Goal: Obtain resource: Download file/media

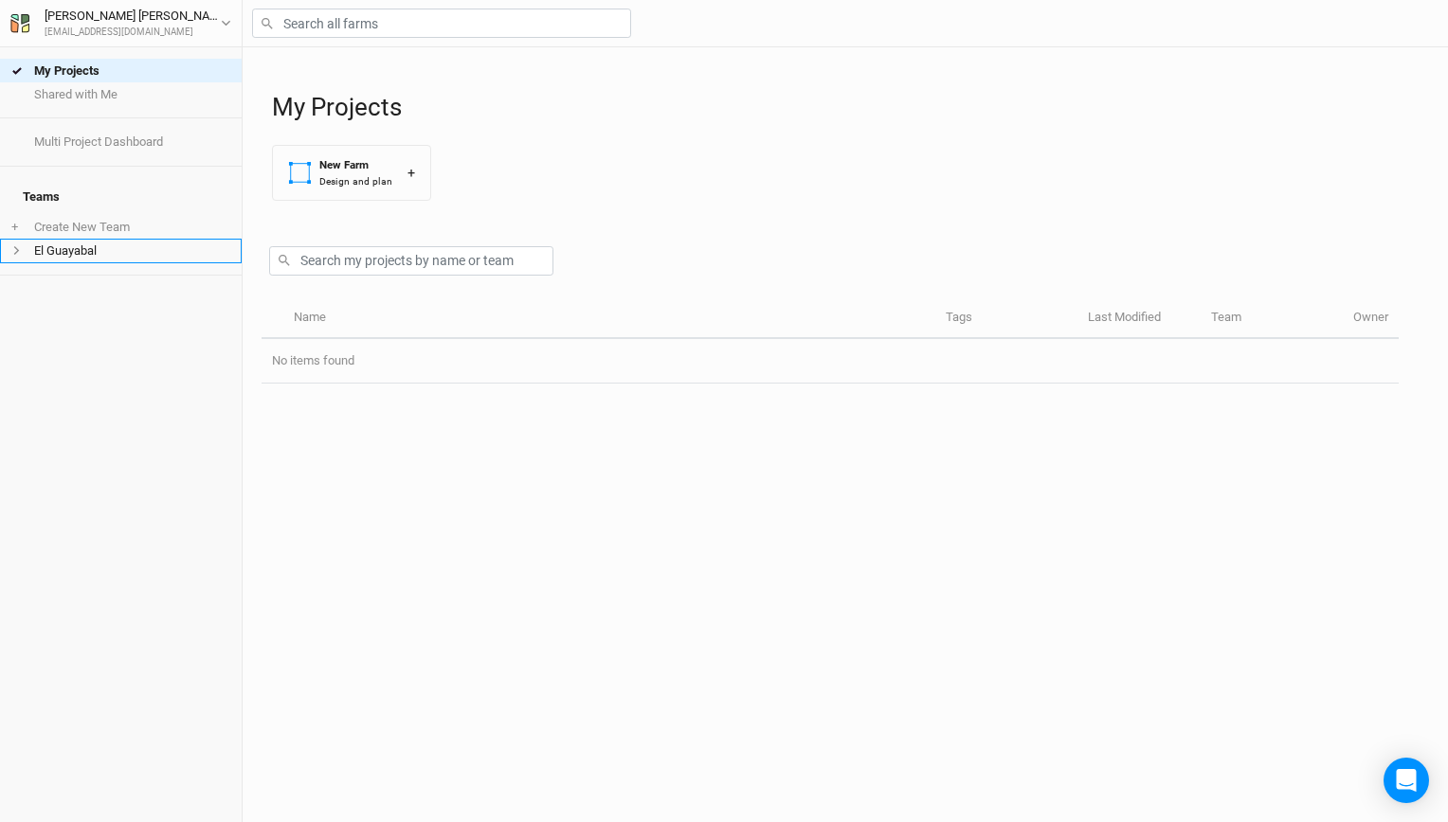
click at [129, 243] on li "El Guayabal" at bounding box center [121, 251] width 242 height 24
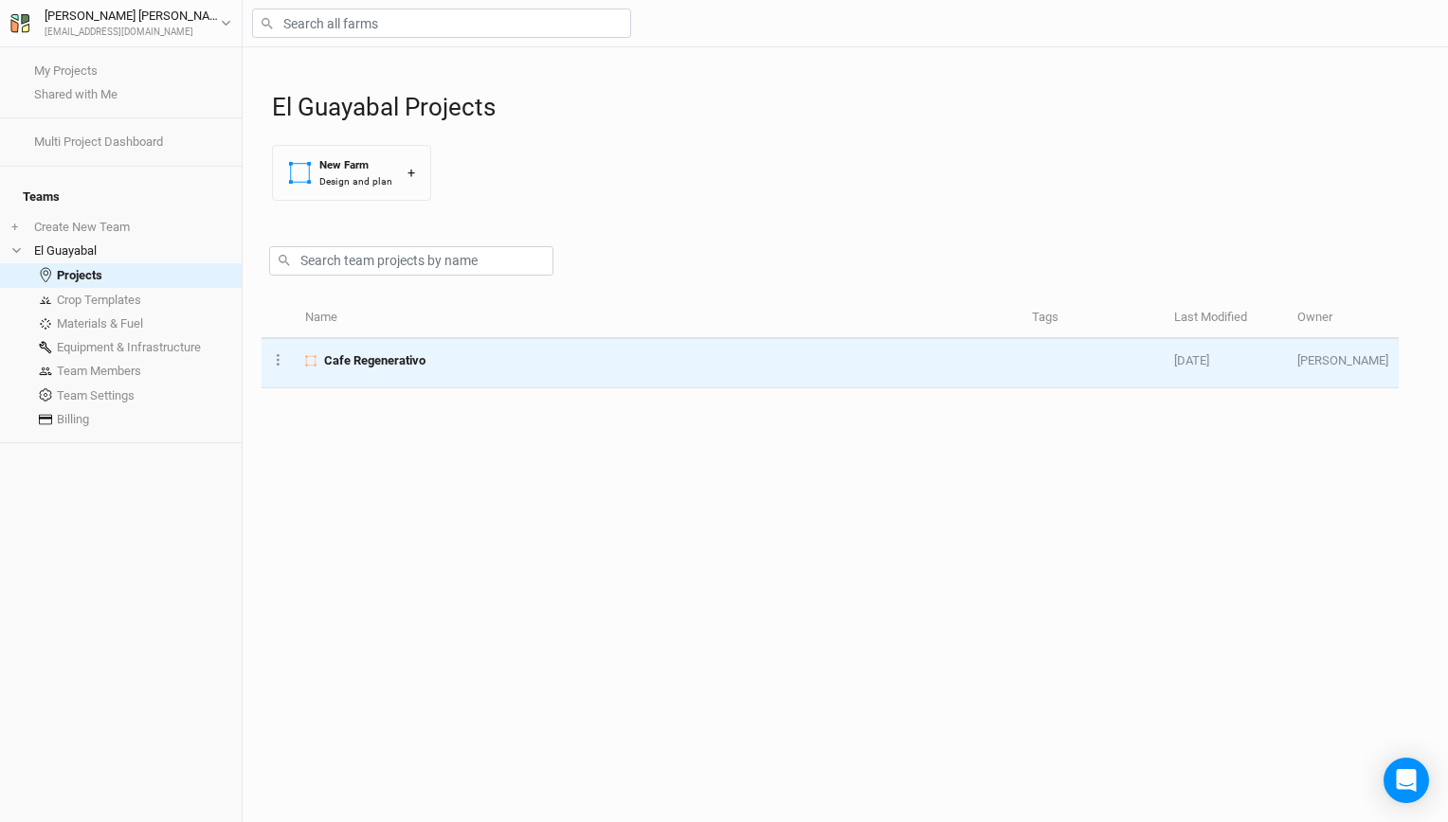
click at [394, 366] on span "Cafe Regenerativo" at bounding box center [374, 360] width 101 height 17
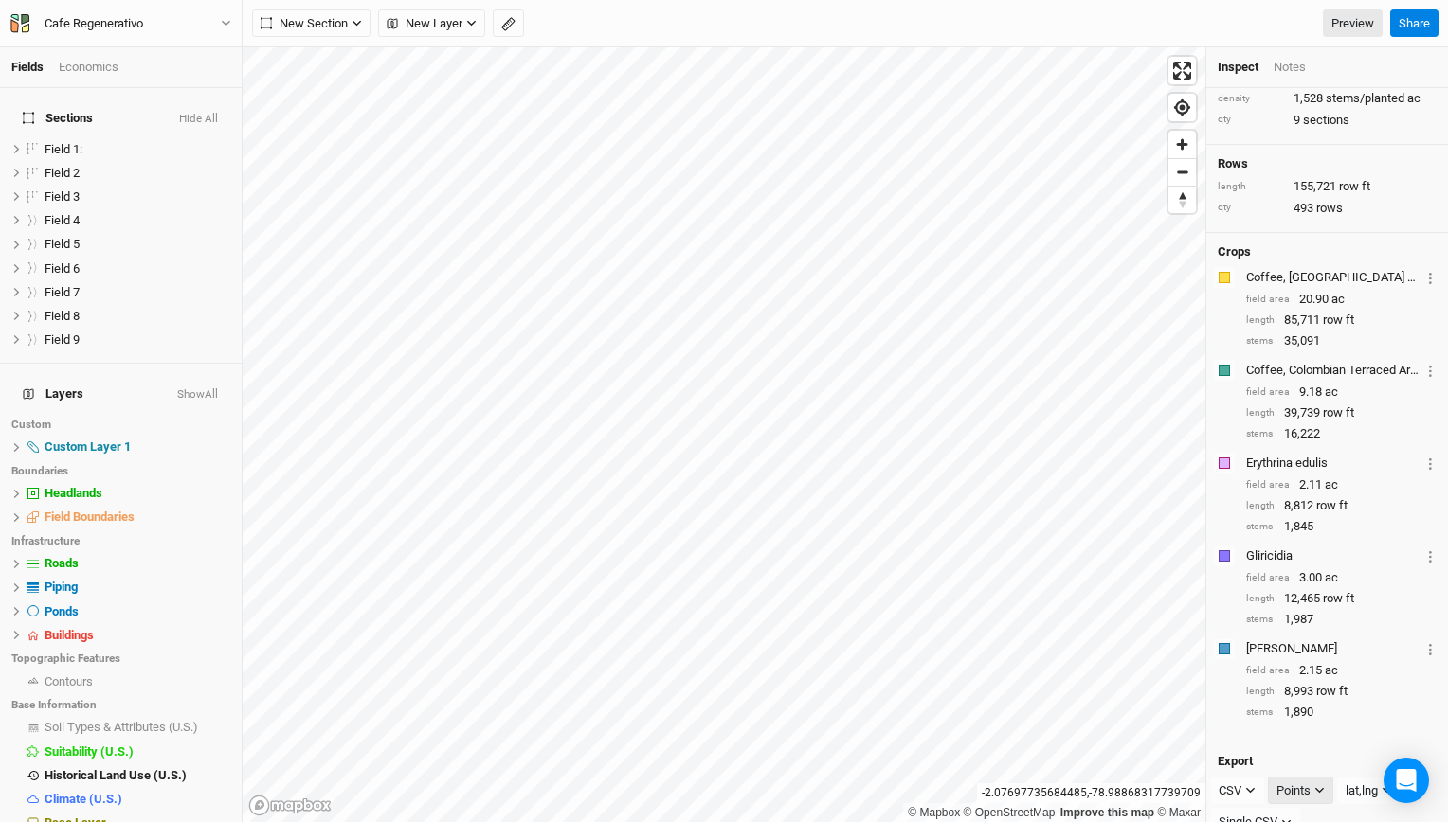
scroll to position [167, 0]
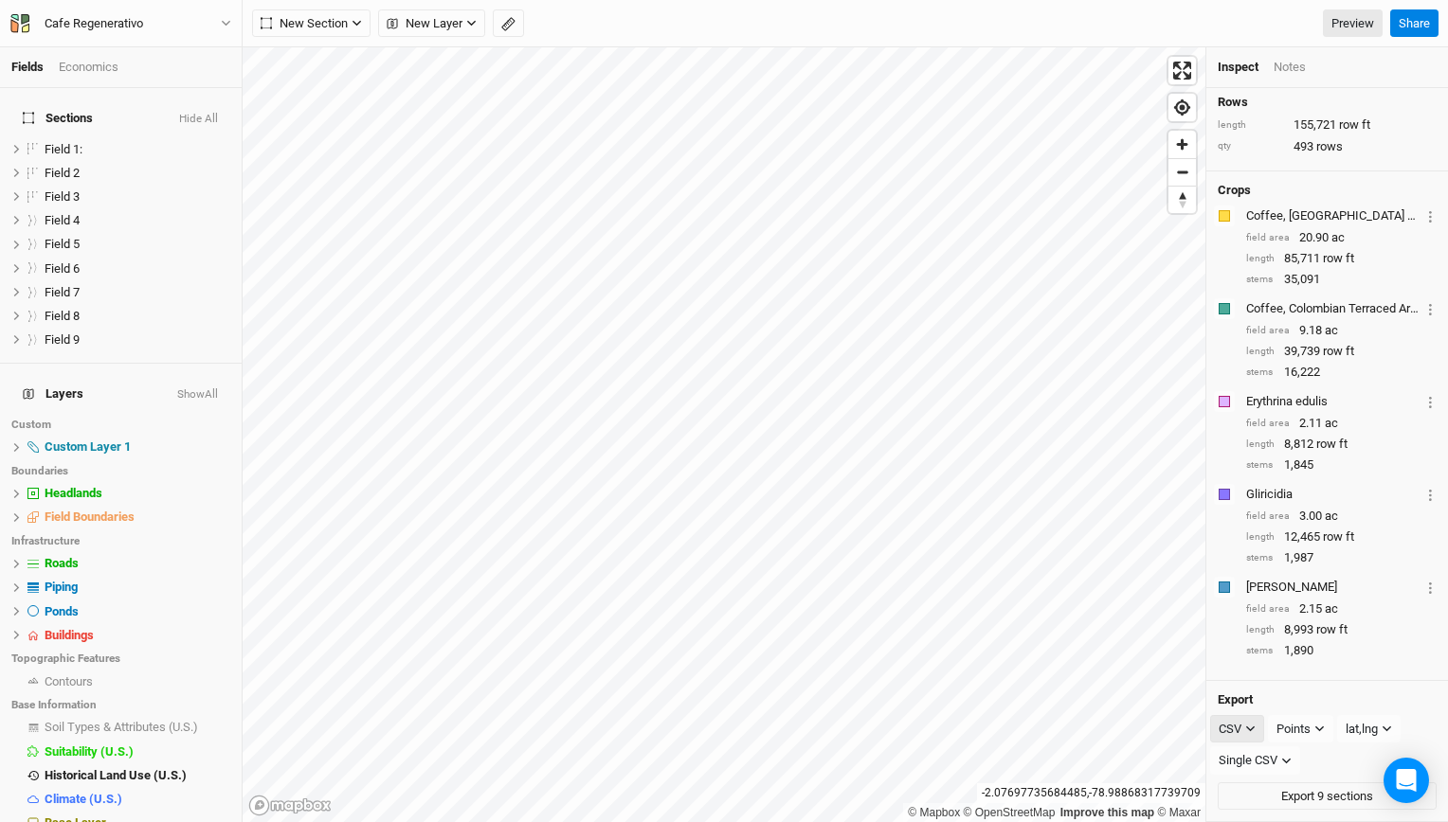
click at [1247, 731] on icon "button" at bounding box center [1250, 729] width 10 height 10
click at [1258, 744] on span "KML" at bounding box center [1249, 738] width 31 height 22
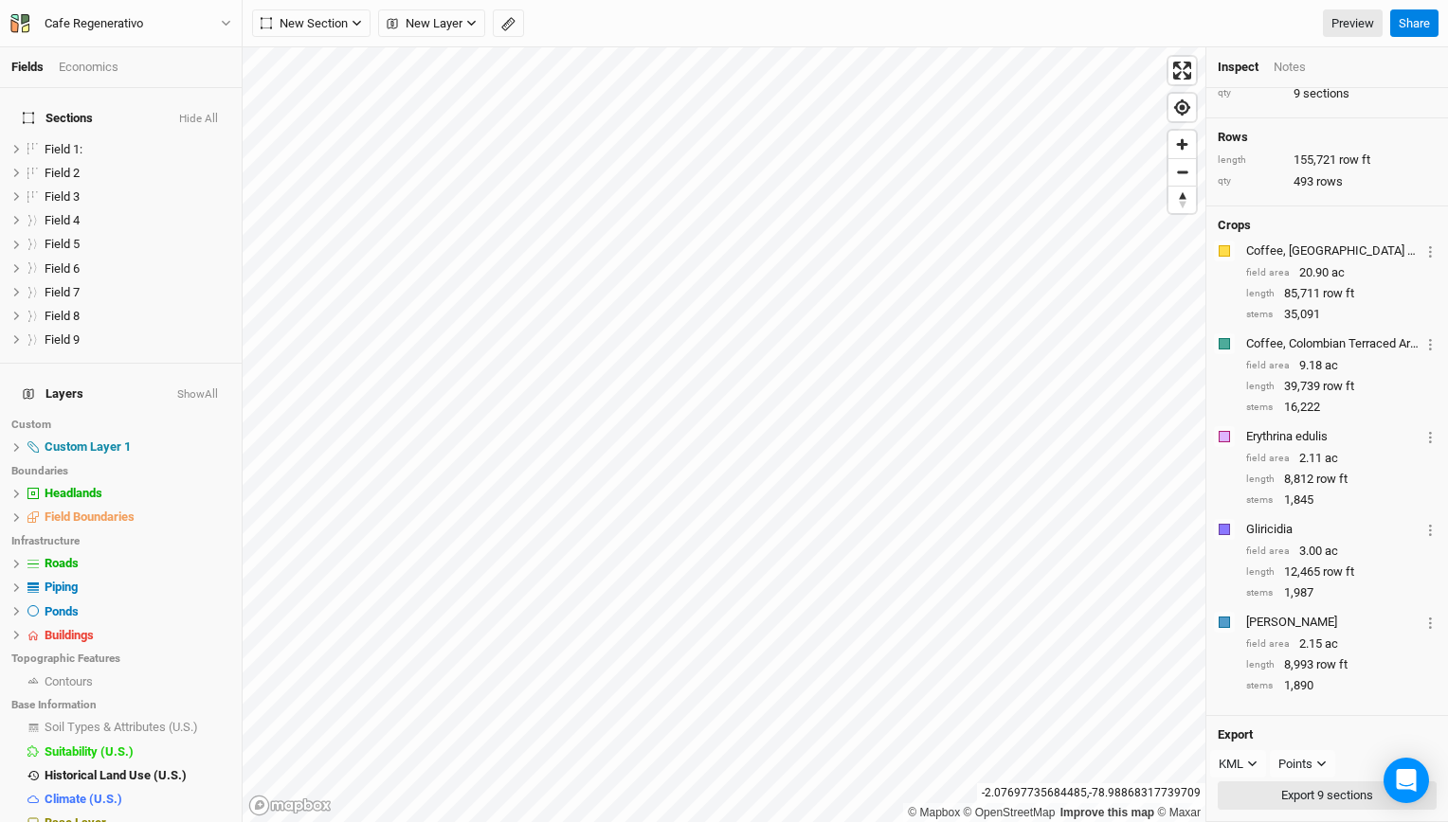
click at [1292, 798] on button "Export 9 sections" at bounding box center [1326, 796] width 219 height 28
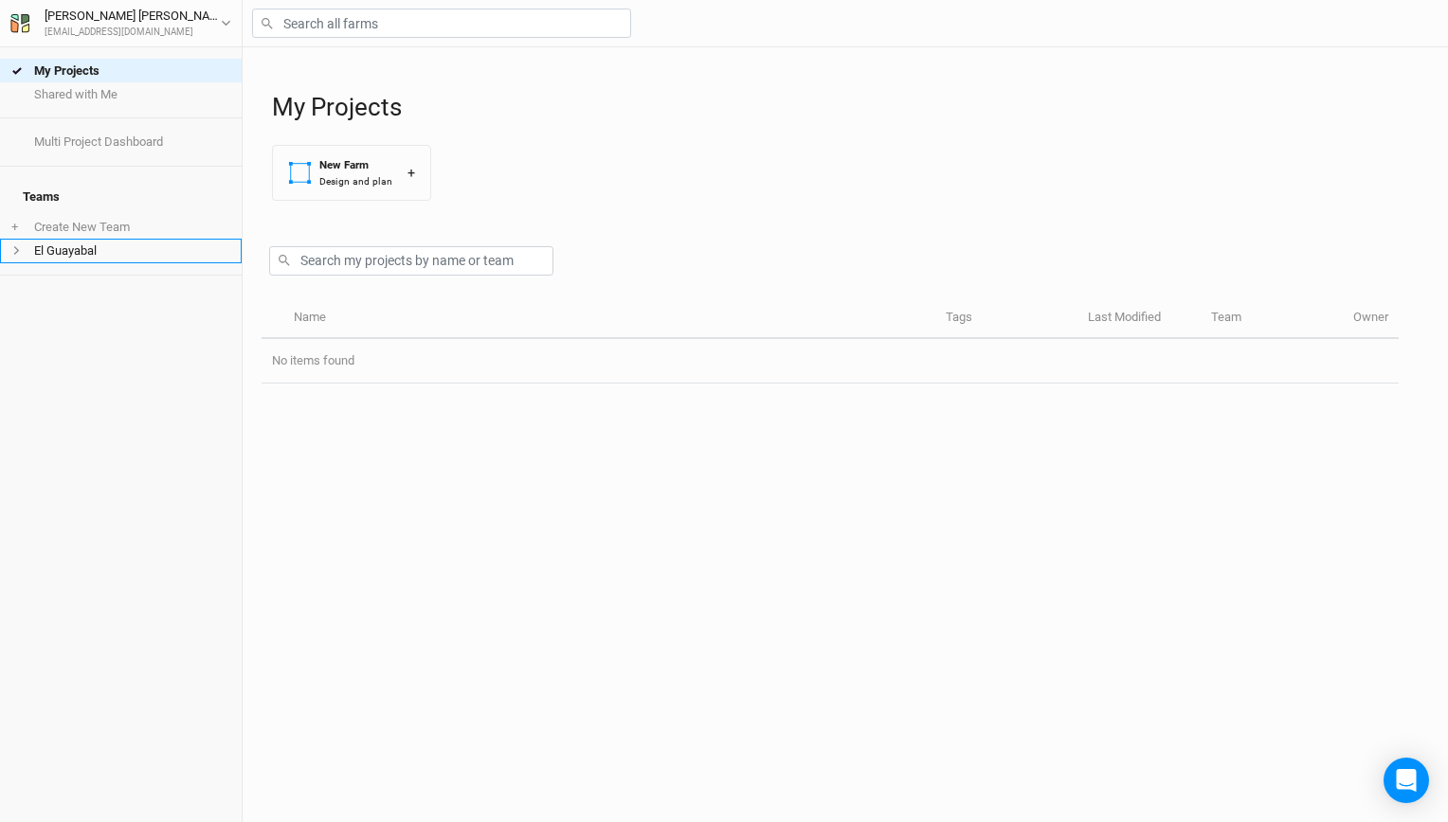
click at [145, 239] on li "El Guayabal" at bounding box center [121, 251] width 242 height 24
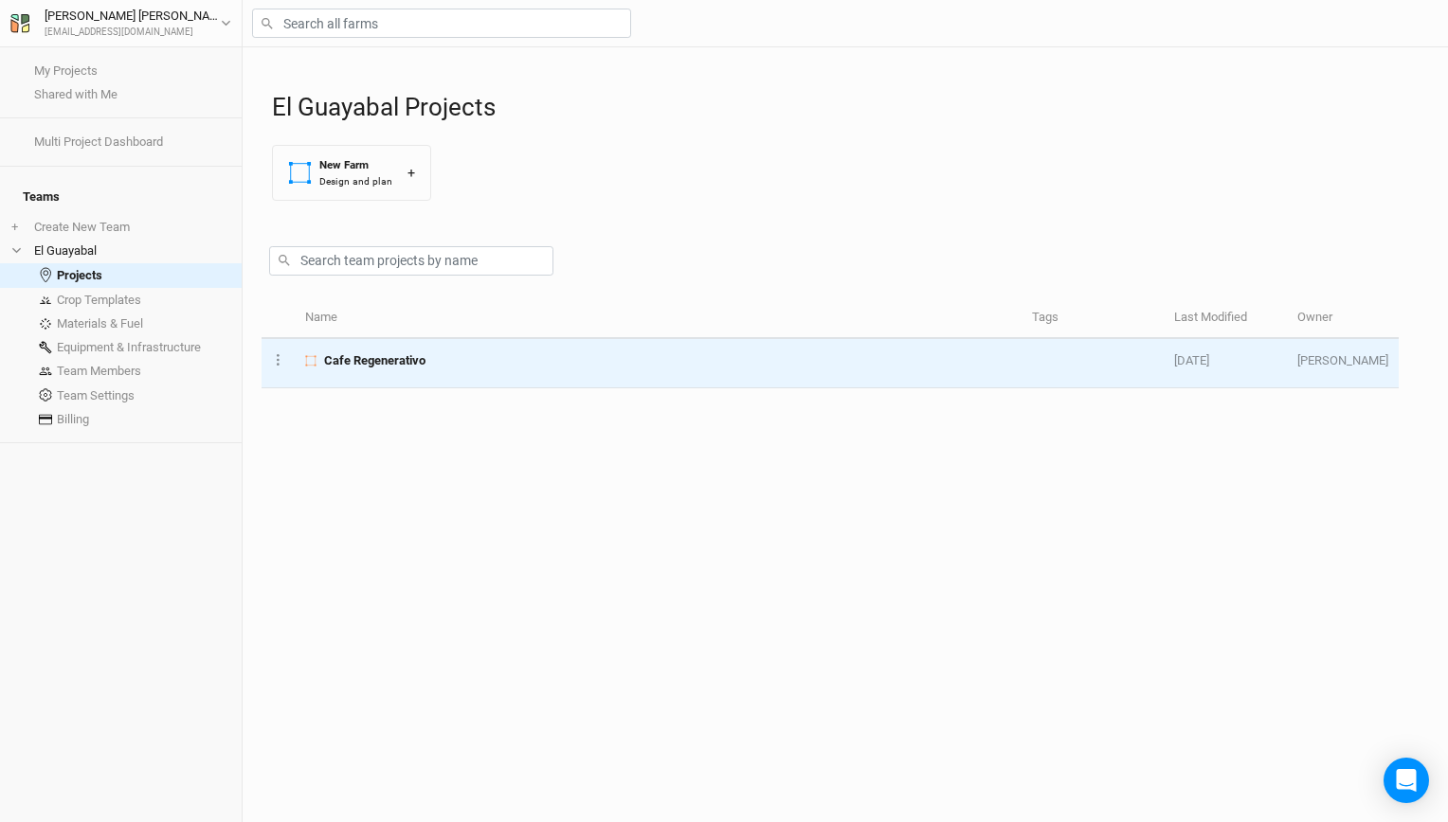
click at [451, 349] on td "Cafe Regenerativo" at bounding box center [658, 363] width 727 height 49
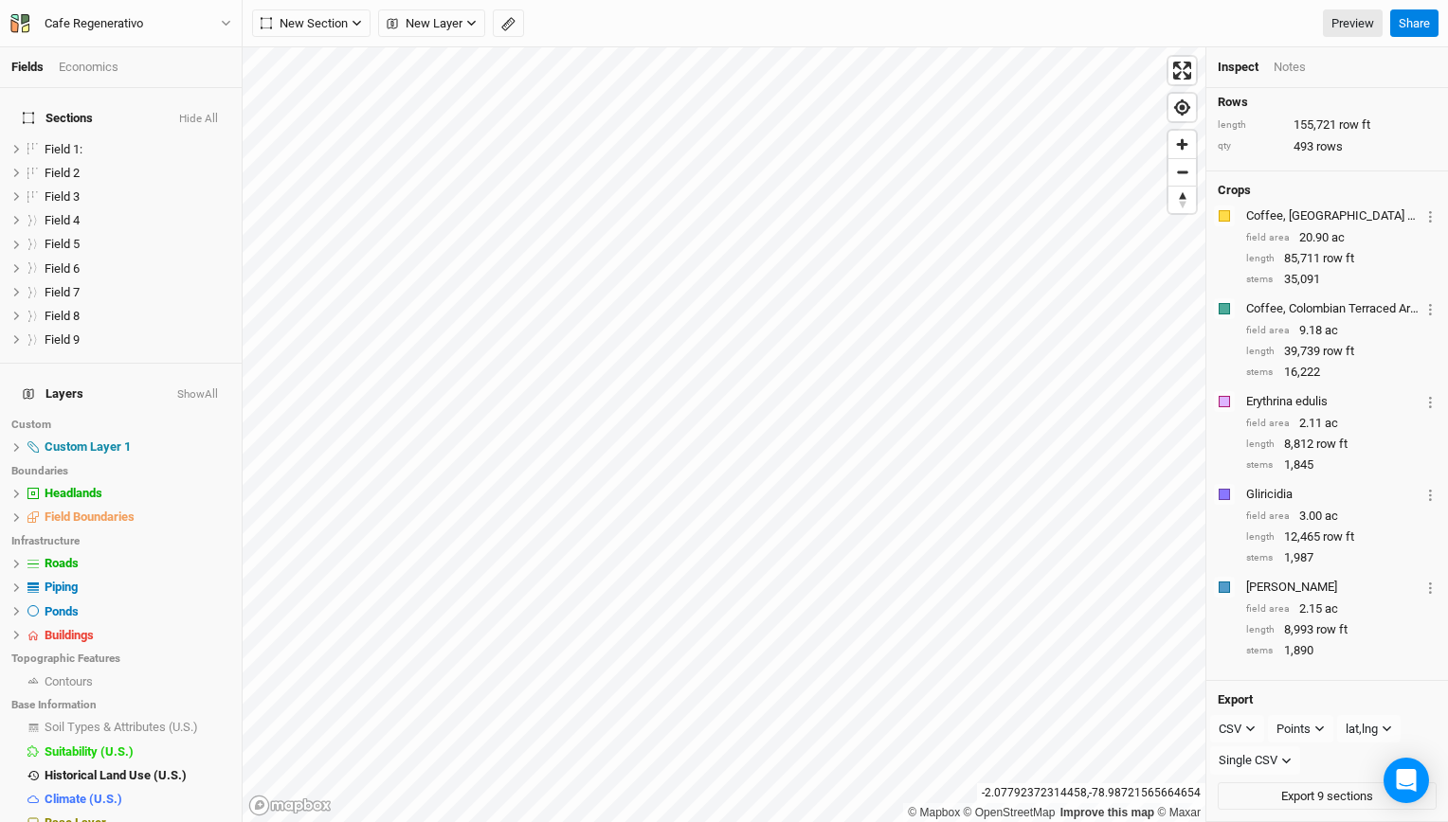
scroll to position [167, 0]
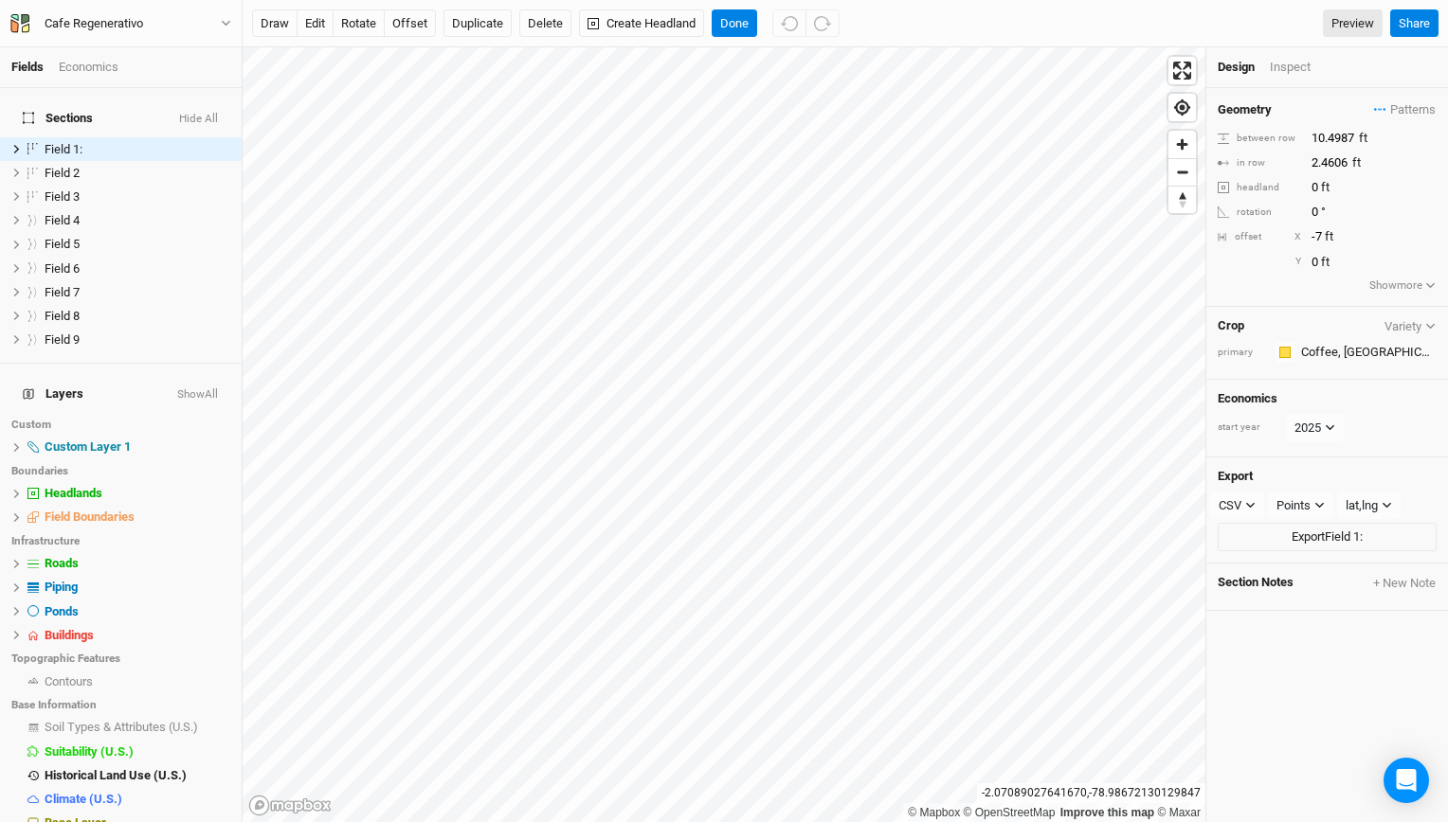
click at [1291, 70] on div "Inspect" at bounding box center [1303, 67] width 67 height 17
